Goal: Check status: Check status

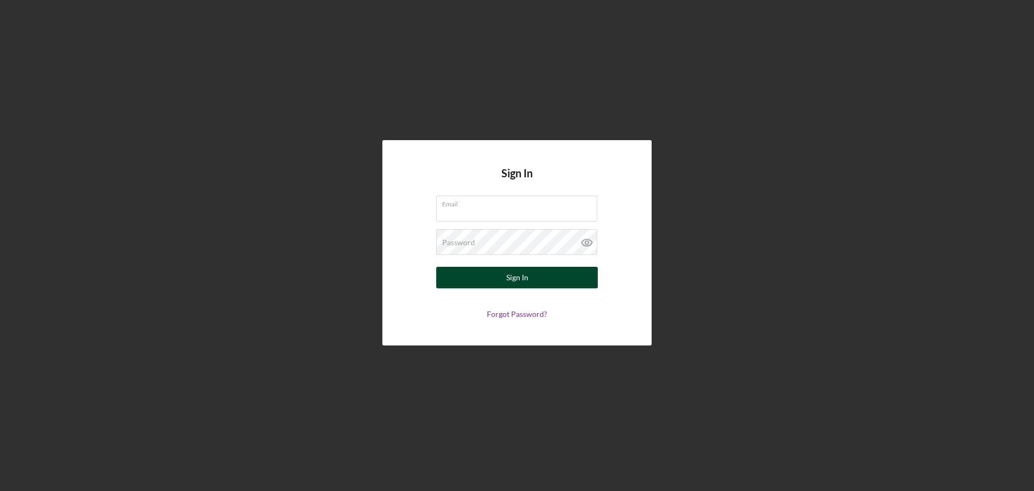
type input "[EMAIL_ADDRESS][DOMAIN_NAME]"
click at [518, 281] on div "Sign In" at bounding box center [517, 278] width 22 height 22
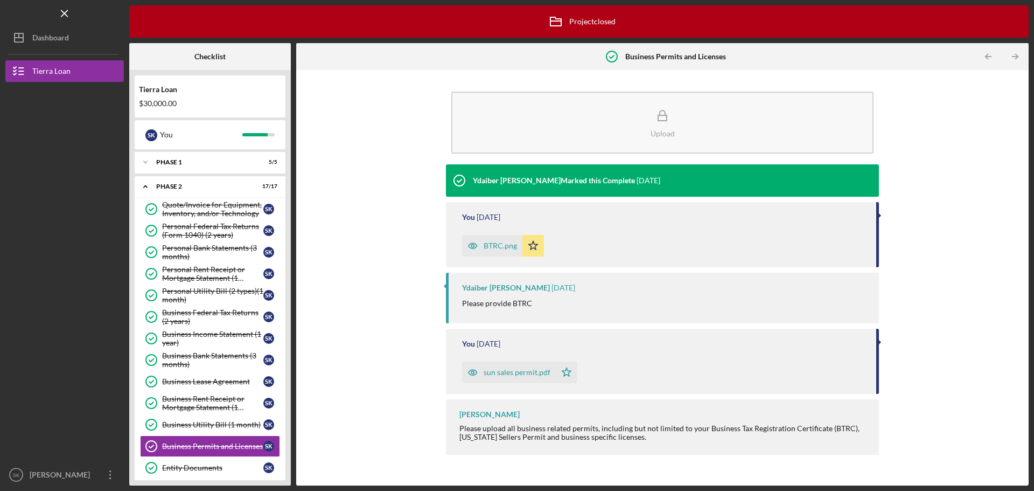
click at [339, 221] on div "Upload Ydaiber Orozco Marked this Complete 11 months ago You 11 months ago BTRC…" at bounding box center [663, 277] width 722 height 405
click at [205, 206] on div "Quote/Invoice for Equipment, Inventory, and/or Technology" at bounding box center [212, 208] width 101 height 17
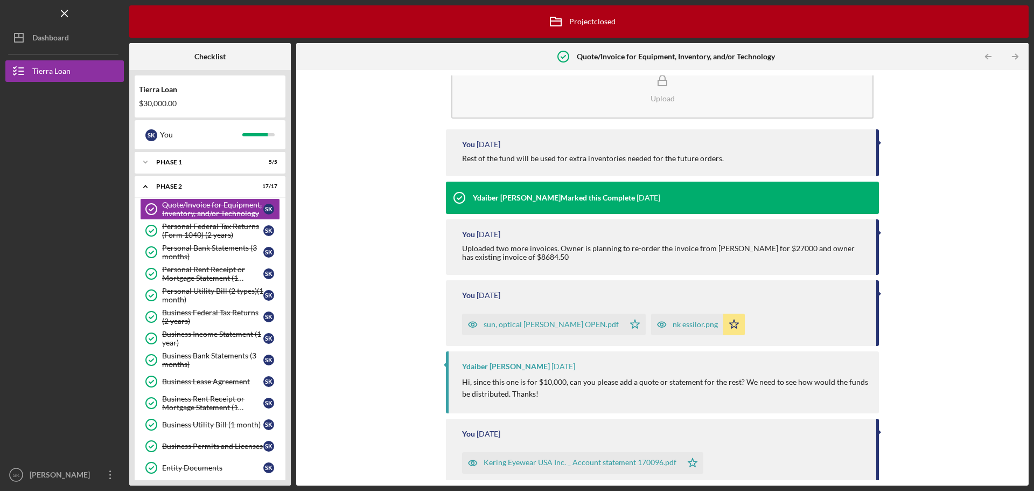
scroll to position [54, 0]
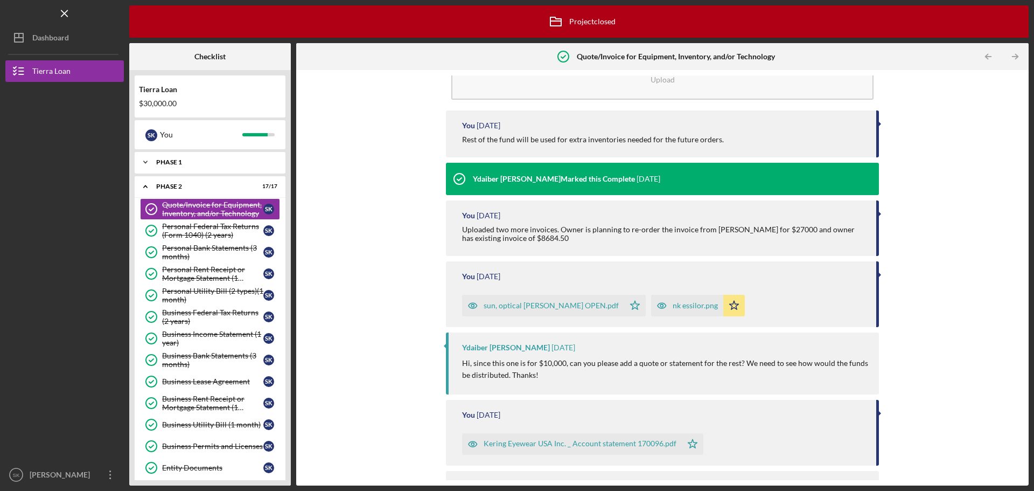
click at [167, 157] on div "Icon/Expander Phase 1 5 / 5" at bounding box center [210, 162] width 151 height 22
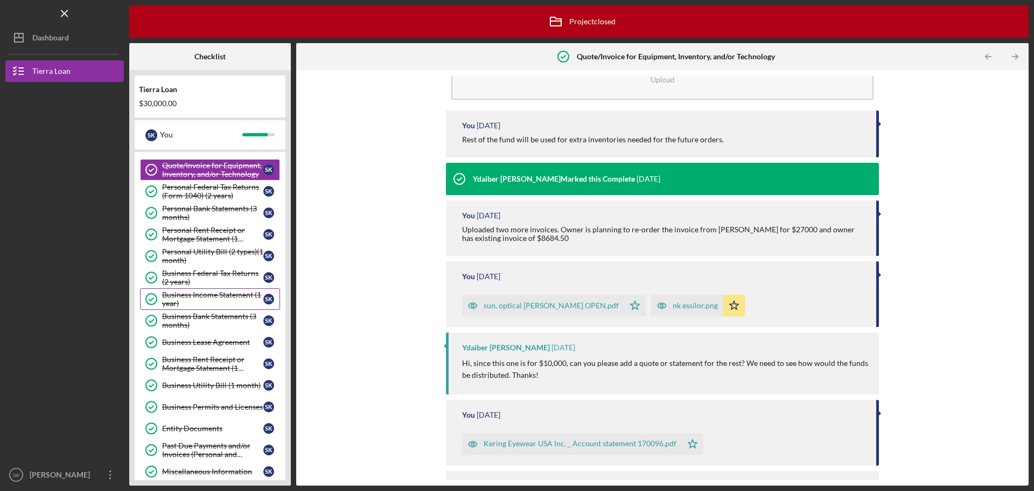
scroll to position [215, 0]
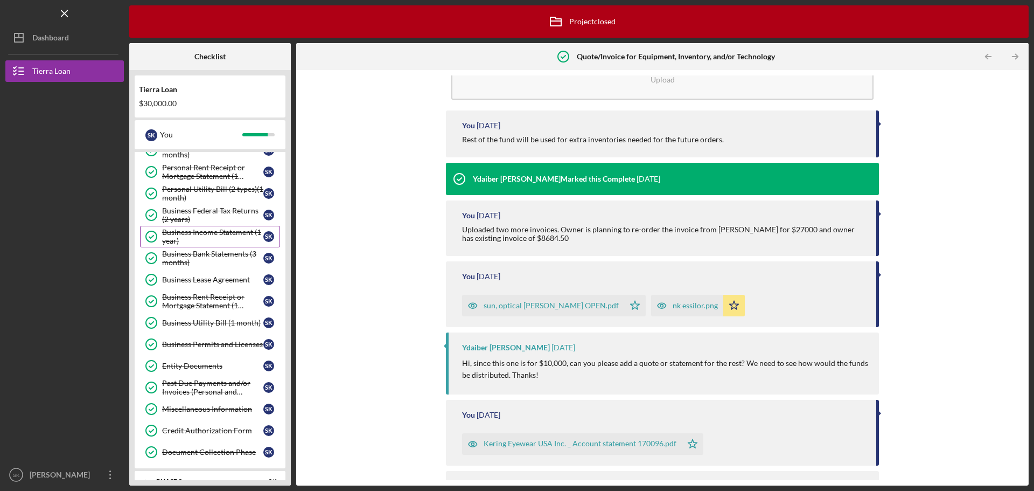
click at [184, 228] on div "Business Income Statement (1 year)" at bounding box center [212, 236] width 101 height 17
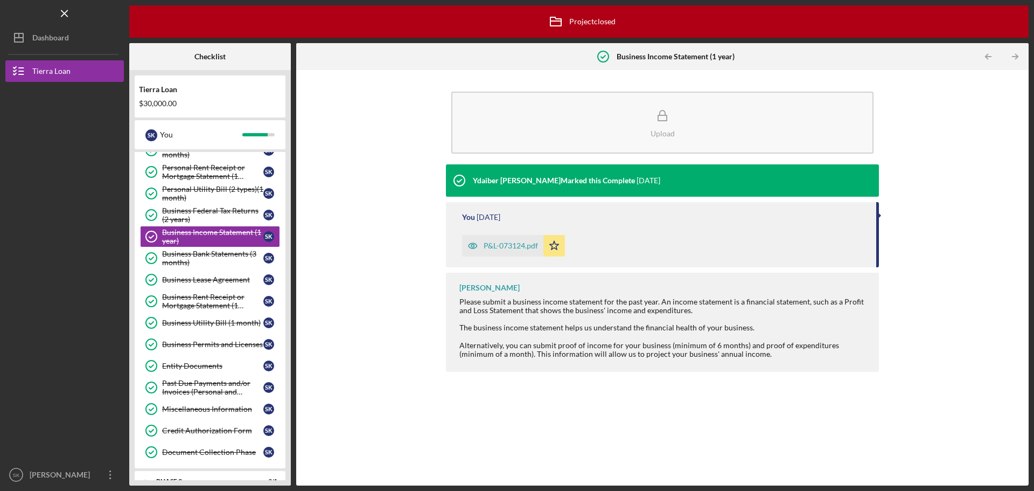
click at [509, 246] on div "P&L-073124.pdf" at bounding box center [511, 245] width 54 height 9
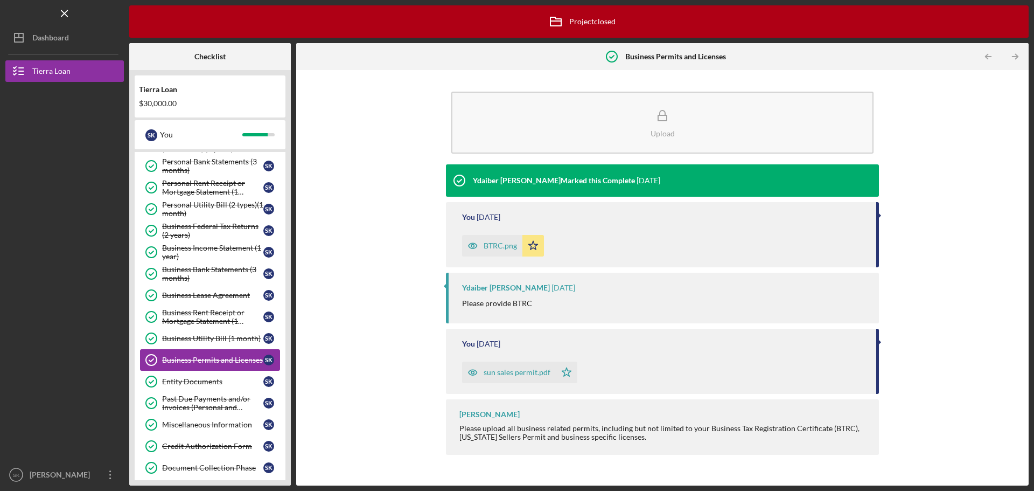
scroll to position [67, 0]
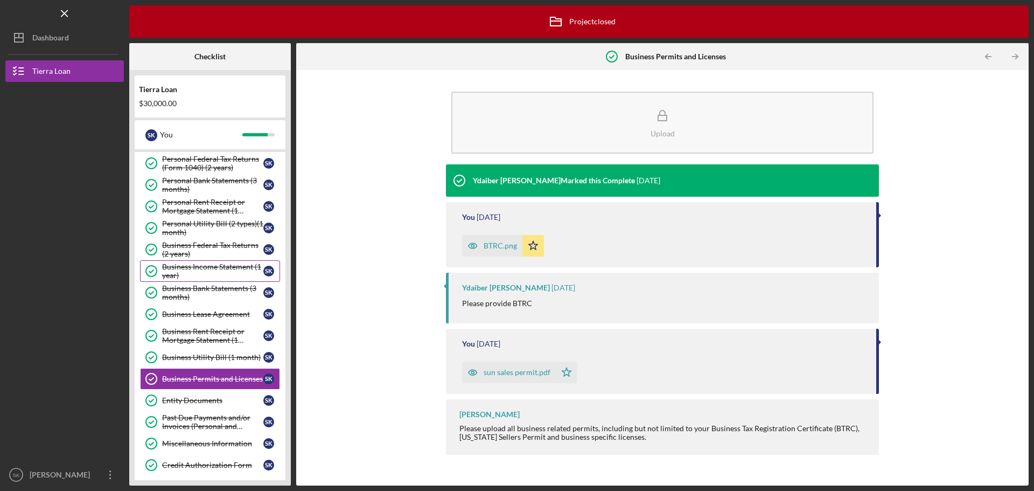
click at [194, 265] on div "Business Income Statement (1 year)" at bounding box center [212, 270] width 101 height 17
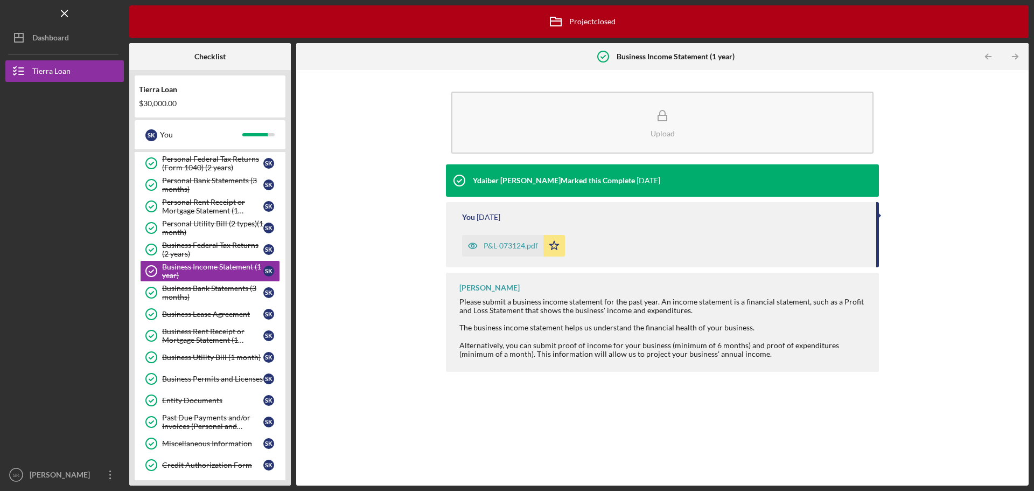
click at [517, 245] on div "P&L-073124.pdf" at bounding box center [511, 245] width 54 height 9
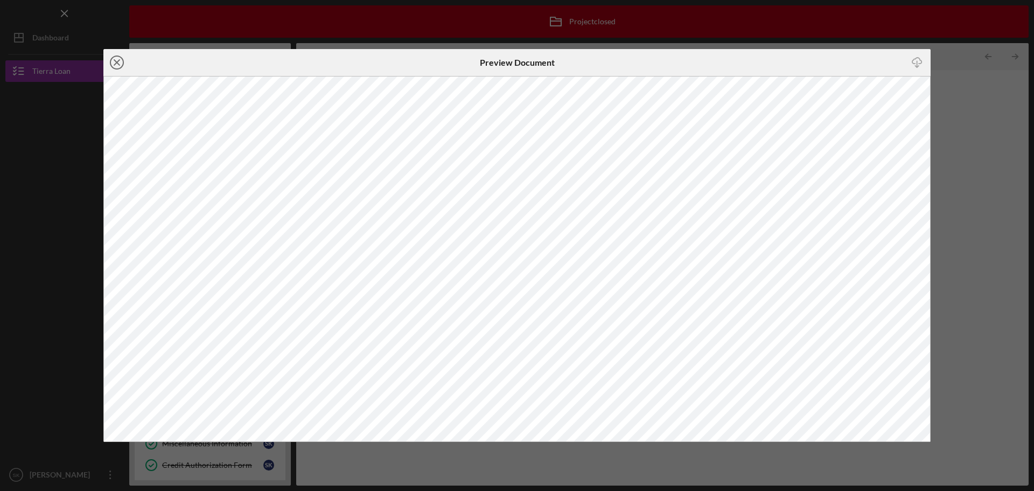
click at [119, 62] on icon "Icon/Close" at bounding box center [116, 62] width 27 height 27
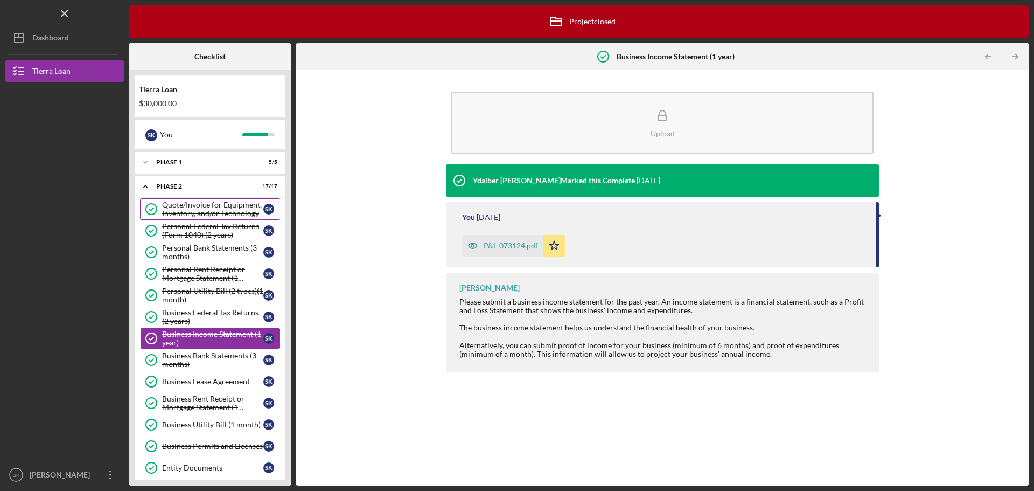
click at [208, 208] on div "Quote/Invoice for Equipment, Inventory, and/or Technology" at bounding box center [212, 208] width 101 height 17
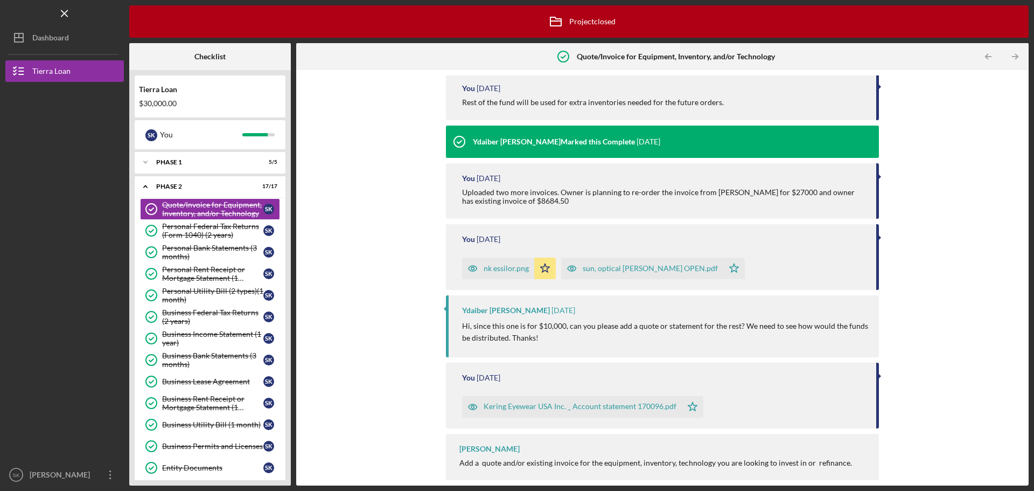
scroll to position [99, 0]
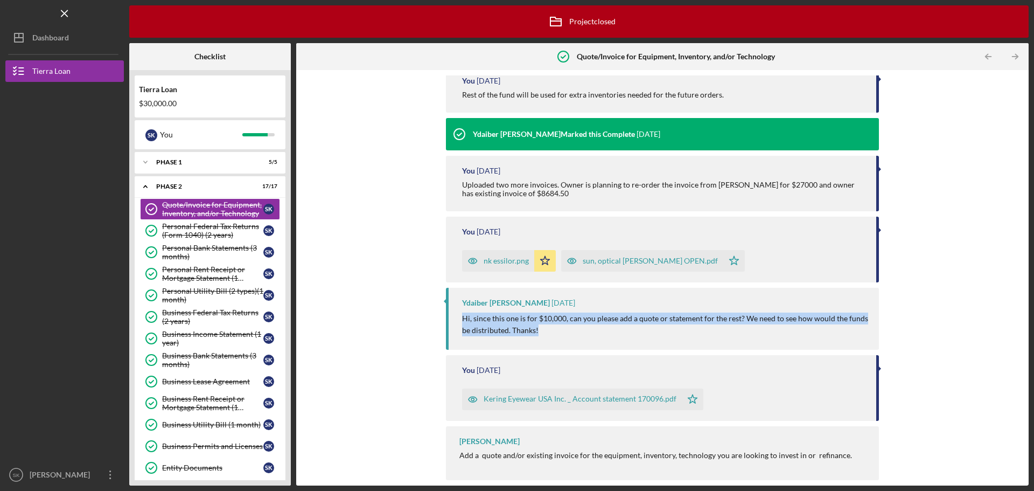
drag, startPoint x: 536, startPoint y: 328, endPoint x: 457, endPoint y: 322, distance: 79.4
click at [457, 322] on div "Ydaiber [PERSON_NAME] [DATE] Hi, since this one is for $10,000, can you please …" at bounding box center [662, 319] width 433 height 62
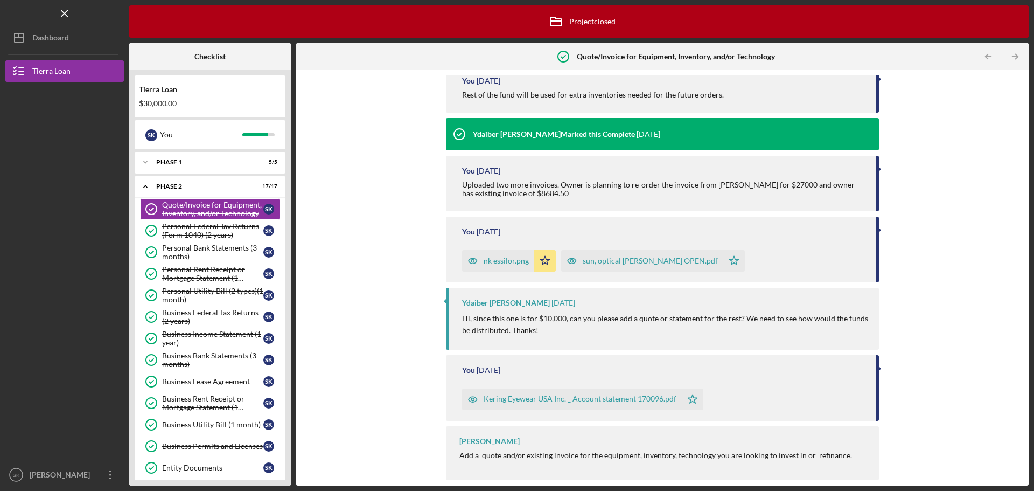
click at [399, 285] on div "Upload You [DATE] Rest of the fund will be used for extra inventories needed fo…" at bounding box center [663, 277] width 722 height 405
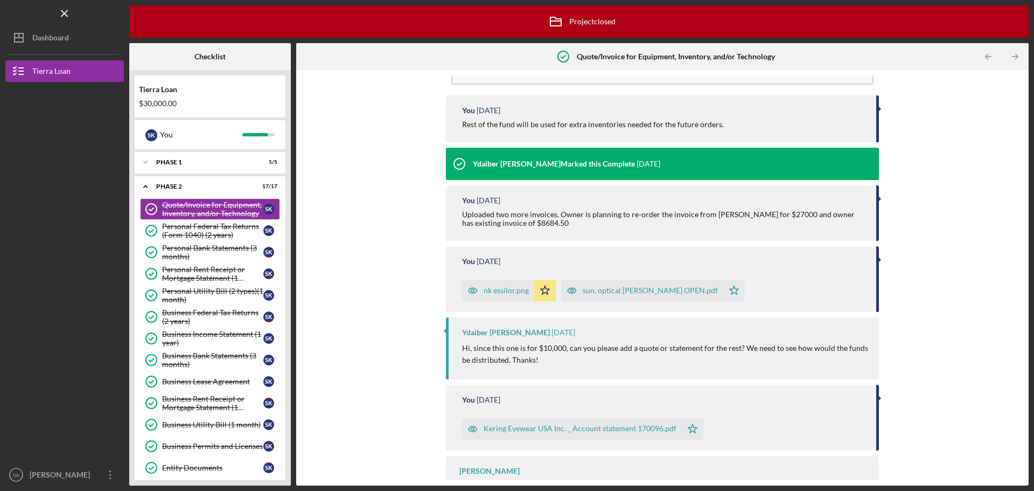
scroll to position [45, 0]
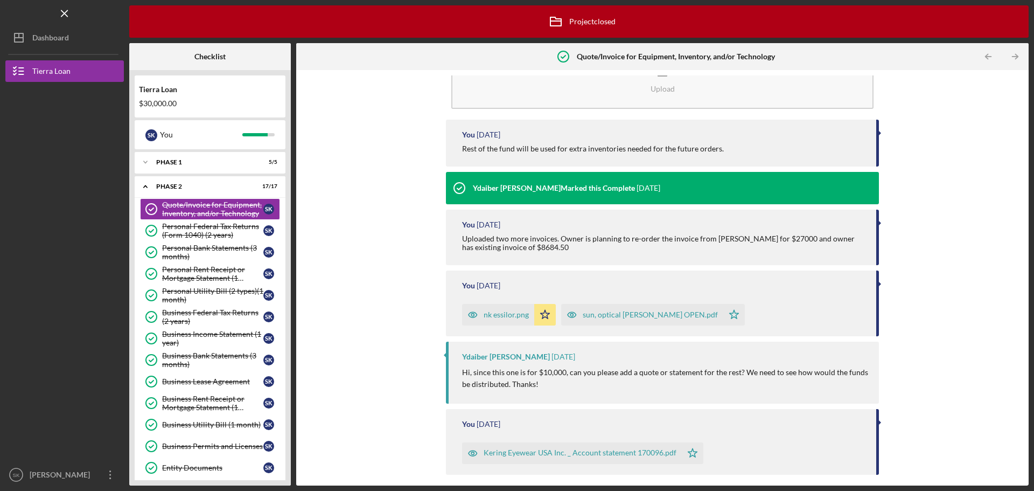
click at [633, 313] on div "sun, optical [PERSON_NAME] OPEN.pdf" at bounding box center [650, 314] width 135 height 9
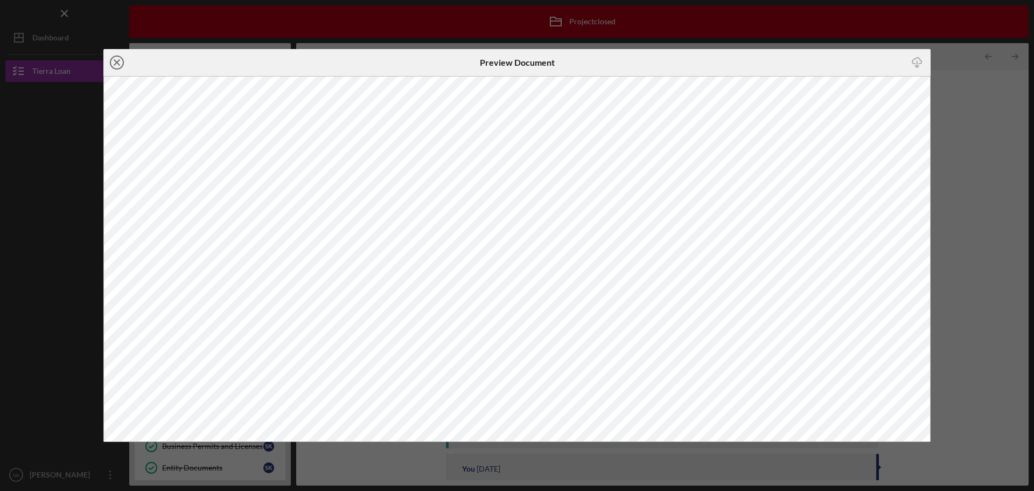
click at [118, 61] on line at bounding box center [116, 62] width 5 height 5
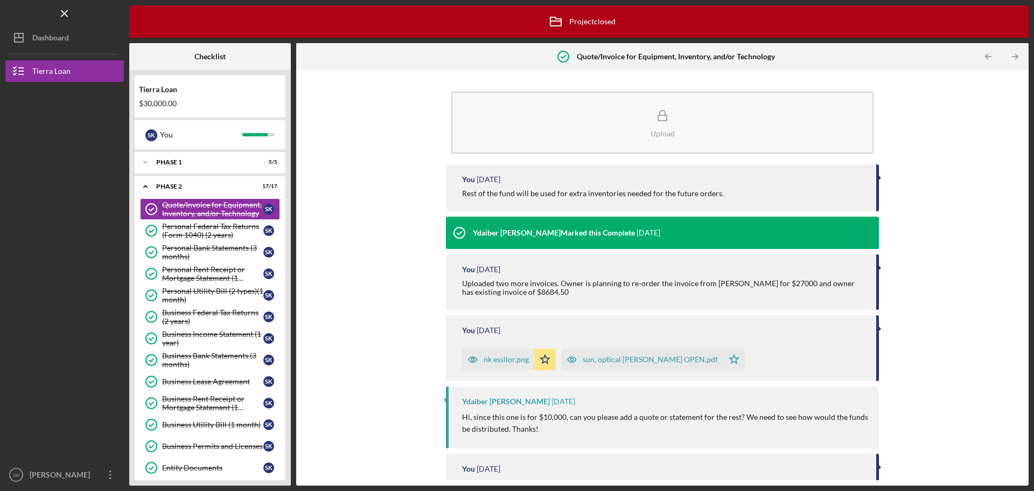
click at [374, 303] on div "Upload You [DATE] Rest of the fund will be used for extra inventories needed fo…" at bounding box center [663, 277] width 722 height 405
